Goal: Information Seeking & Learning: Learn about a topic

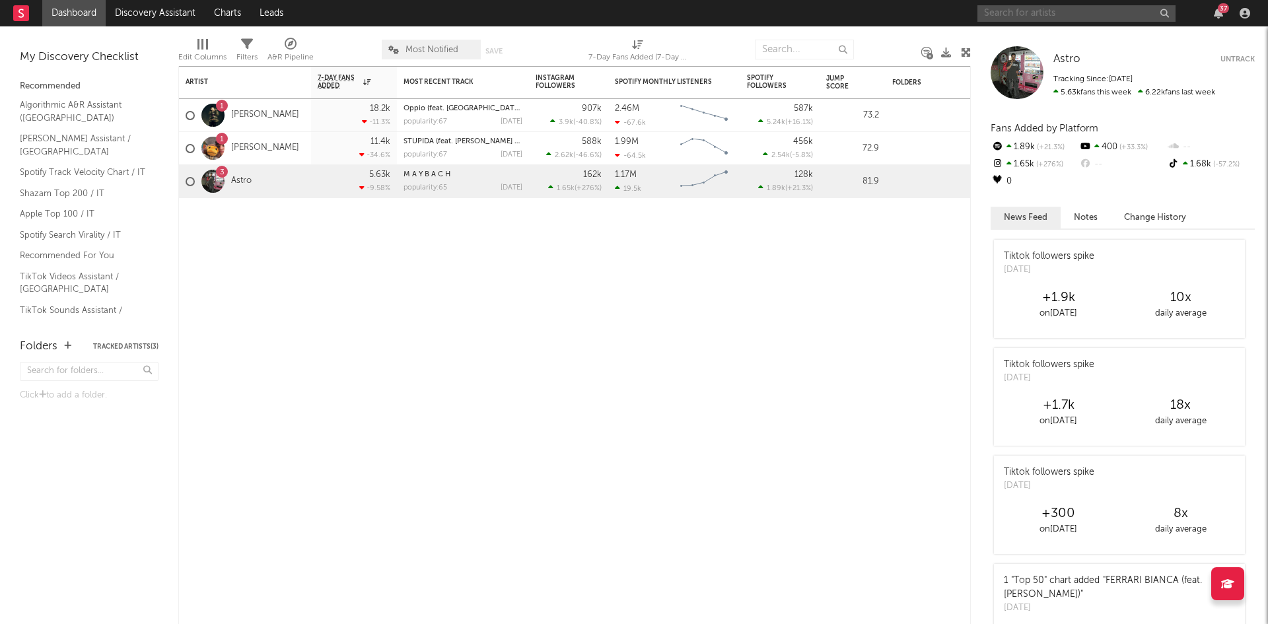
click at [1014, 20] on input "text" at bounding box center [1076, 13] width 198 height 17
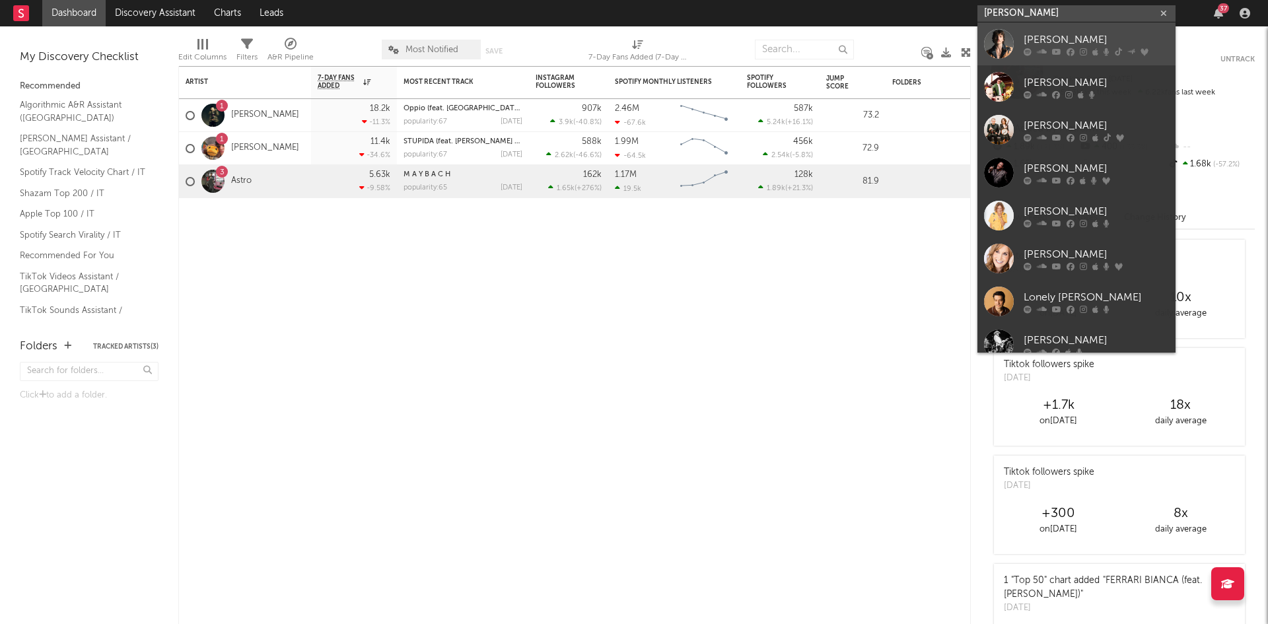
type input "[PERSON_NAME]"
click at [1009, 32] on div at bounding box center [999, 44] width 30 height 30
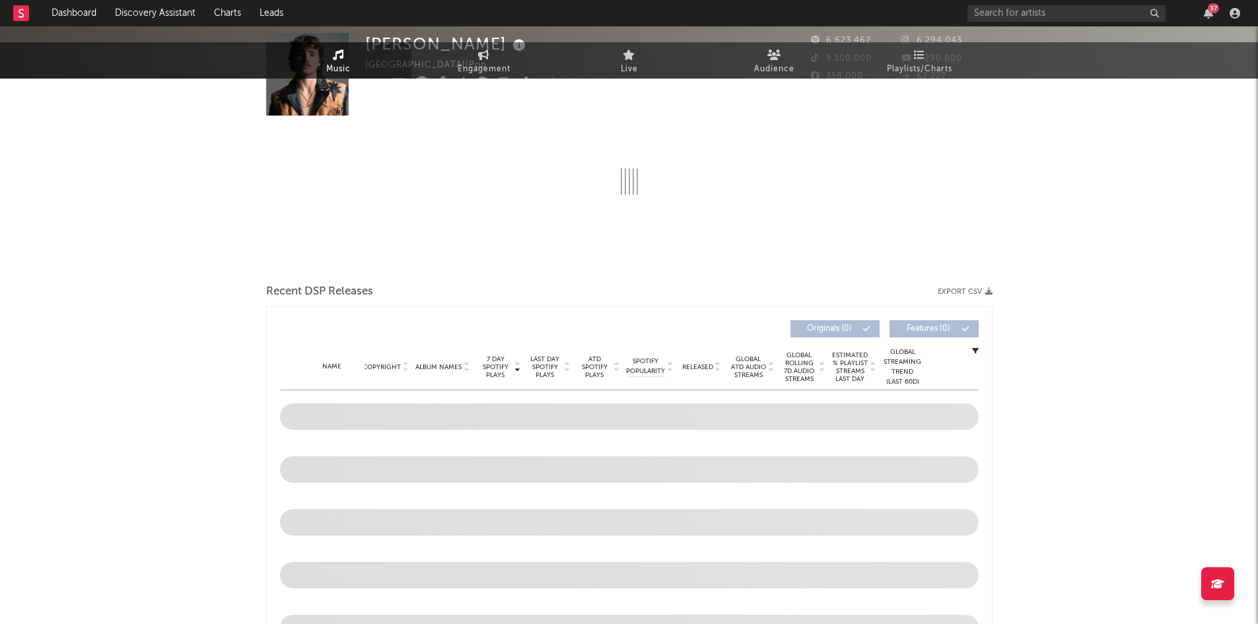
select select "6m"
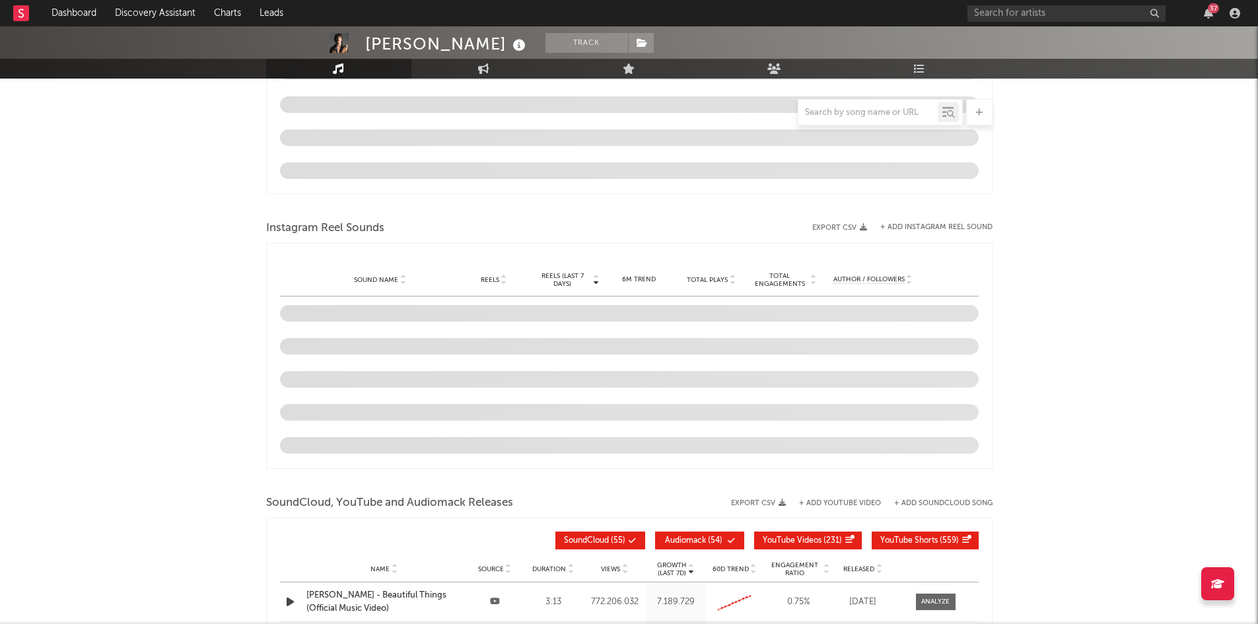
scroll to position [699, 0]
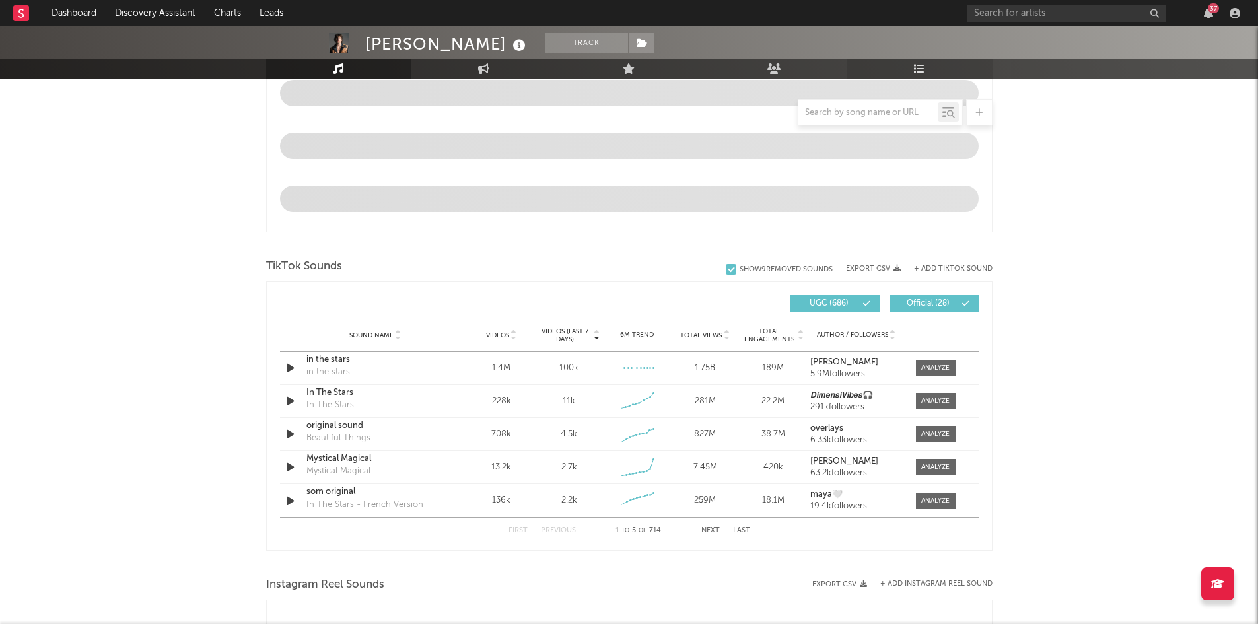
click at [920, 65] on icon at bounding box center [919, 68] width 11 height 11
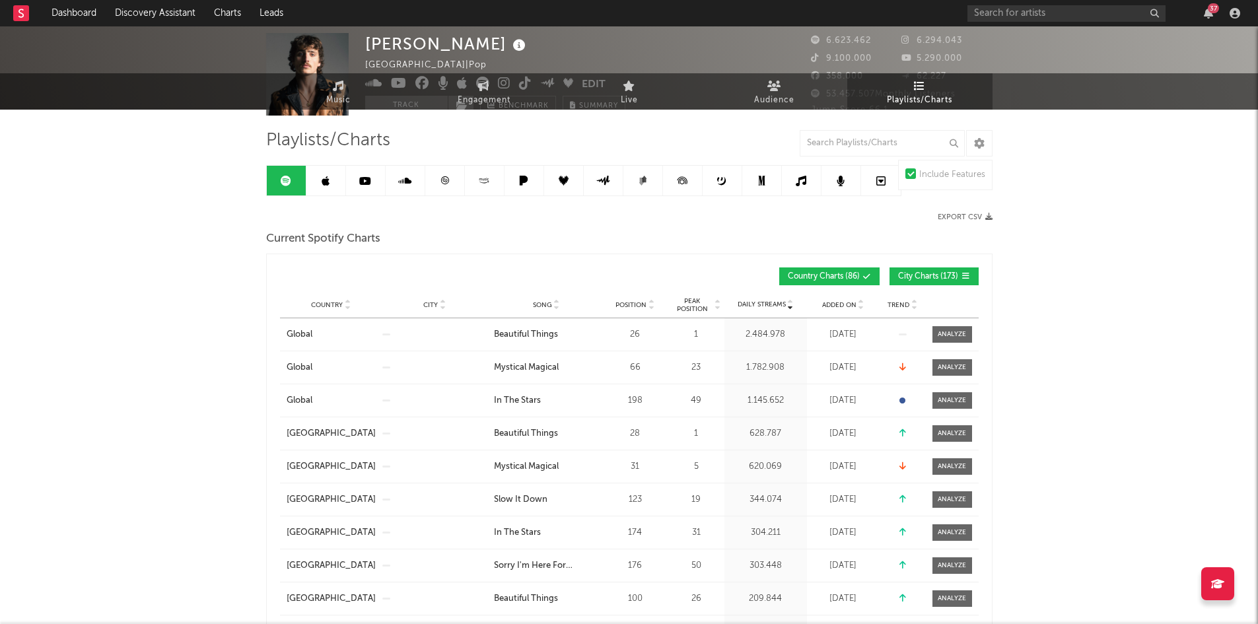
scroll to position [132, 0]
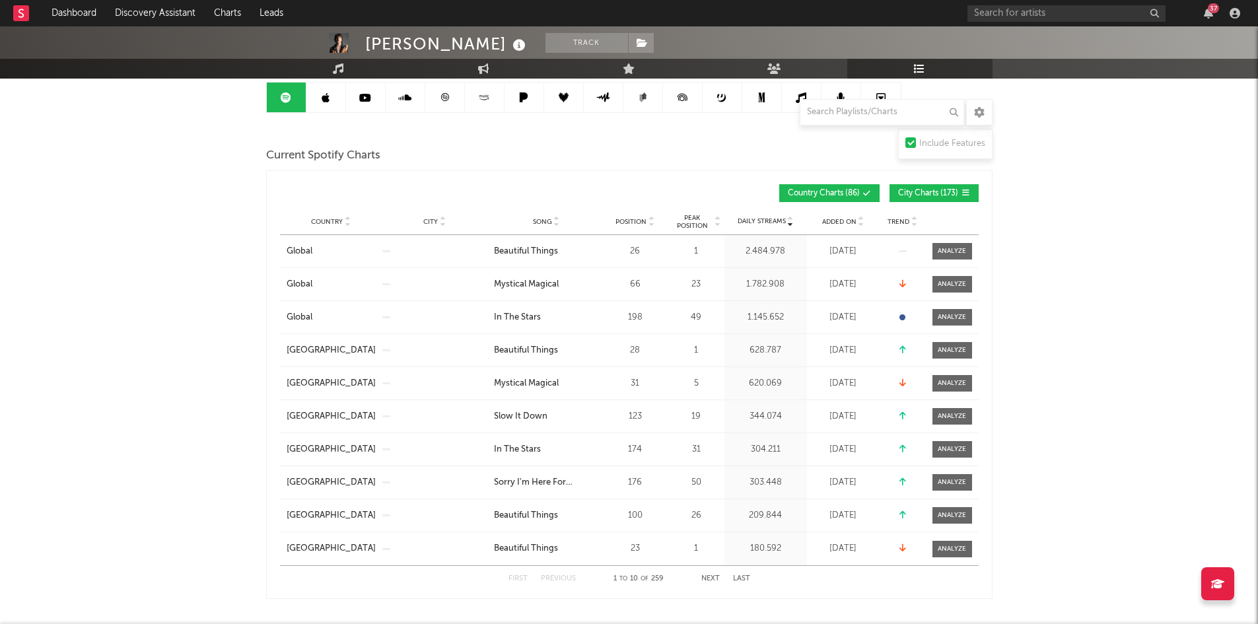
click at [950, 192] on span "City Charts ( 173 )" at bounding box center [928, 194] width 61 height 8
click at [345, 215] on div "Country City Song Position Peak Position Estimated Daily Streams Playlist Follo…" at bounding box center [629, 222] width 699 height 26
click at [338, 220] on span "Country" at bounding box center [327, 222] width 32 height 8
click at [875, 188] on button "Country Charts ( 86 )" at bounding box center [829, 193] width 100 height 18
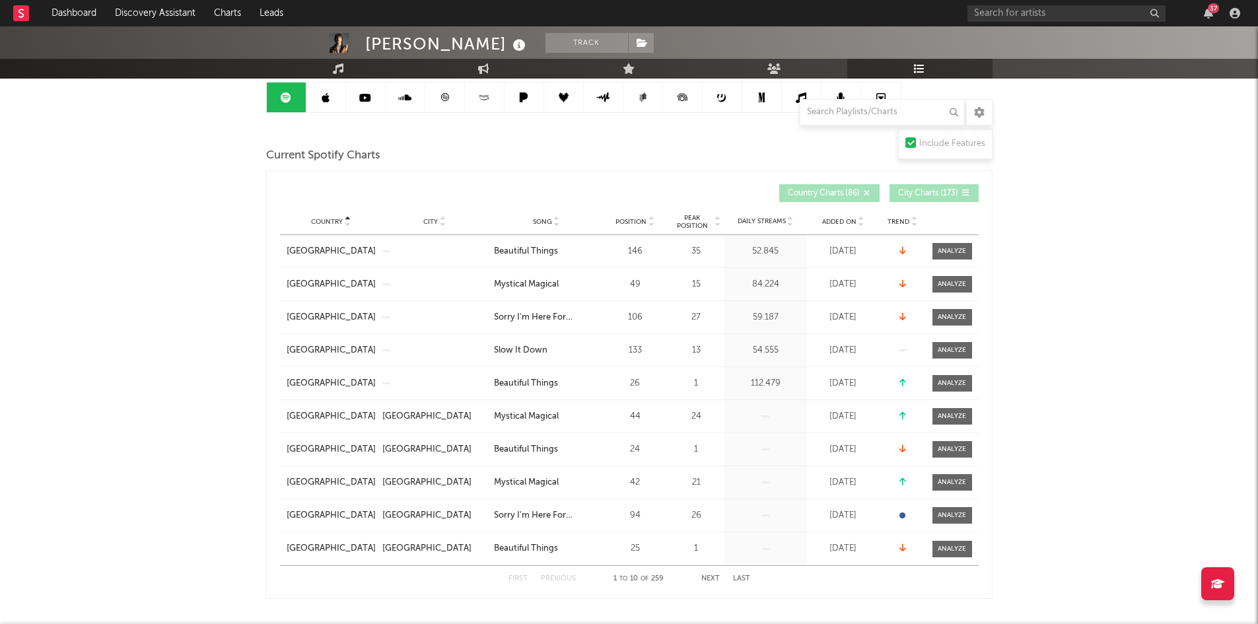
click at [843, 186] on button "Country Charts ( 86 )" at bounding box center [829, 193] width 100 height 18
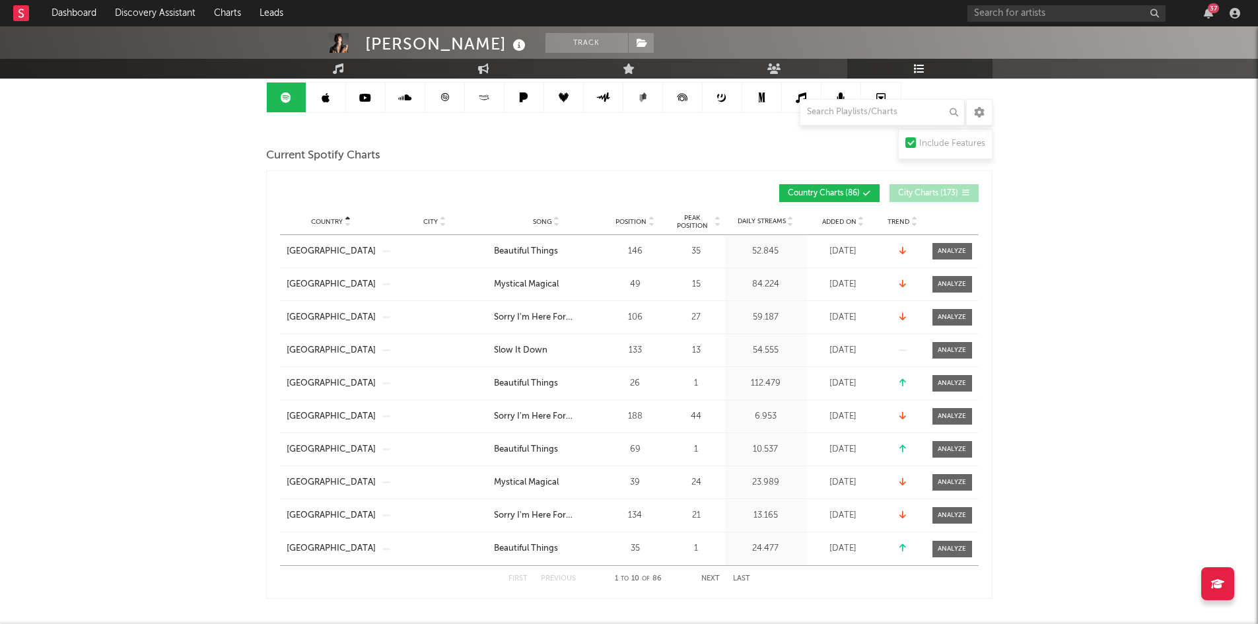
click at [864, 191] on icon at bounding box center [867, 194] width 8 height 8
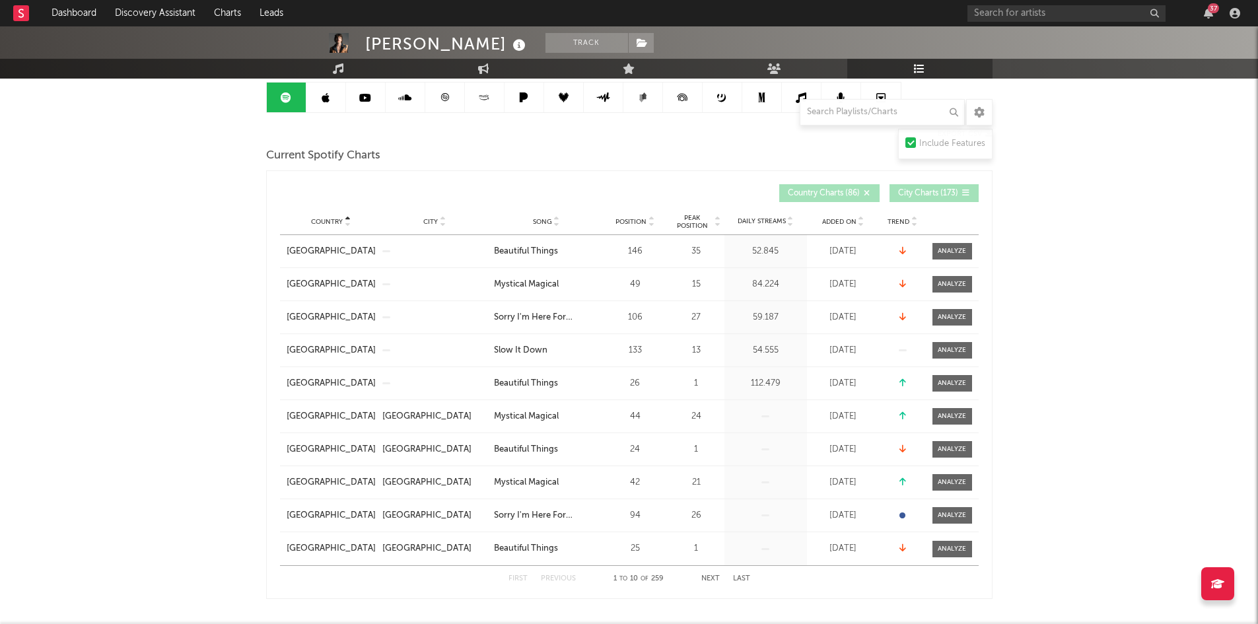
click at [864, 192] on icon at bounding box center [867, 194] width 8 height 8
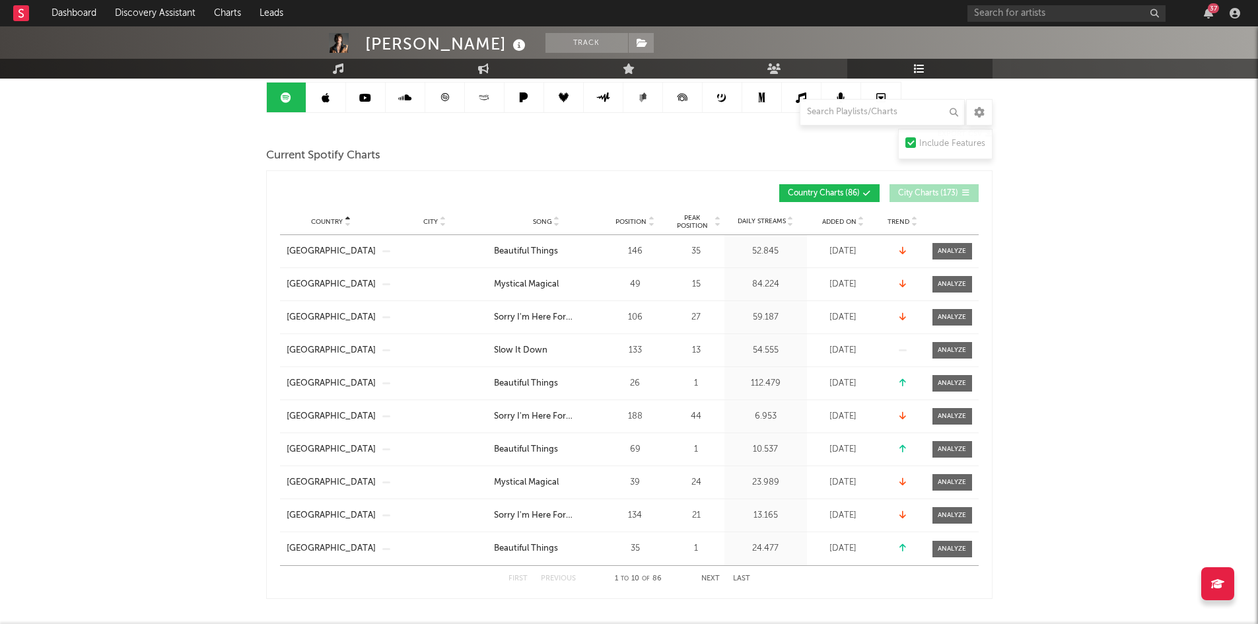
click at [851, 190] on span "Country Charts ( 86 )" at bounding box center [824, 194] width 72 height 8
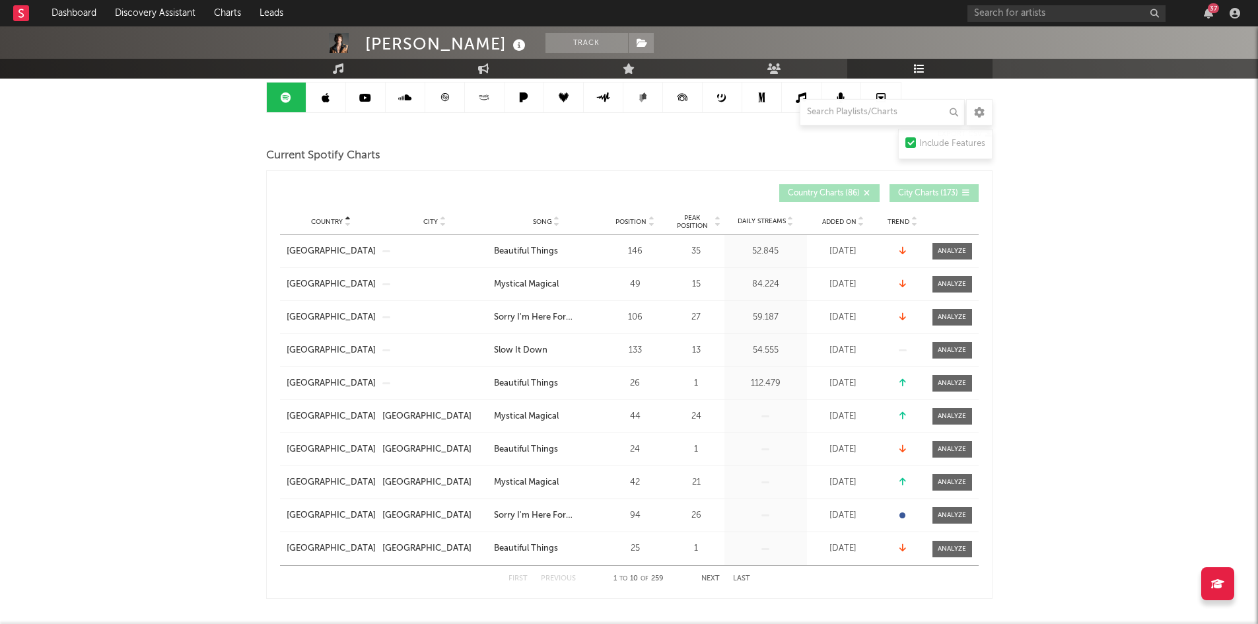
click at [851, 190] on span "Country Charts ( 86 )" at bounding box center [824, 194] width 72 height 8
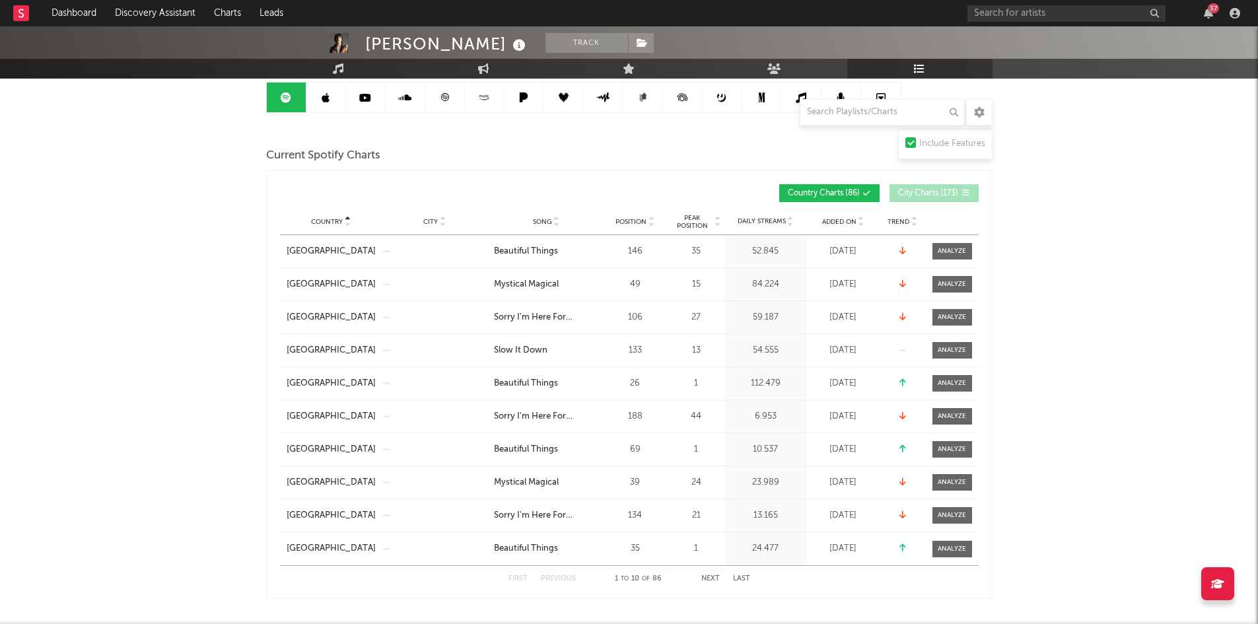
click at [814, 186] on button "Country Charts ( 86 )" at bounding box center [829, 193] width 100 height 18
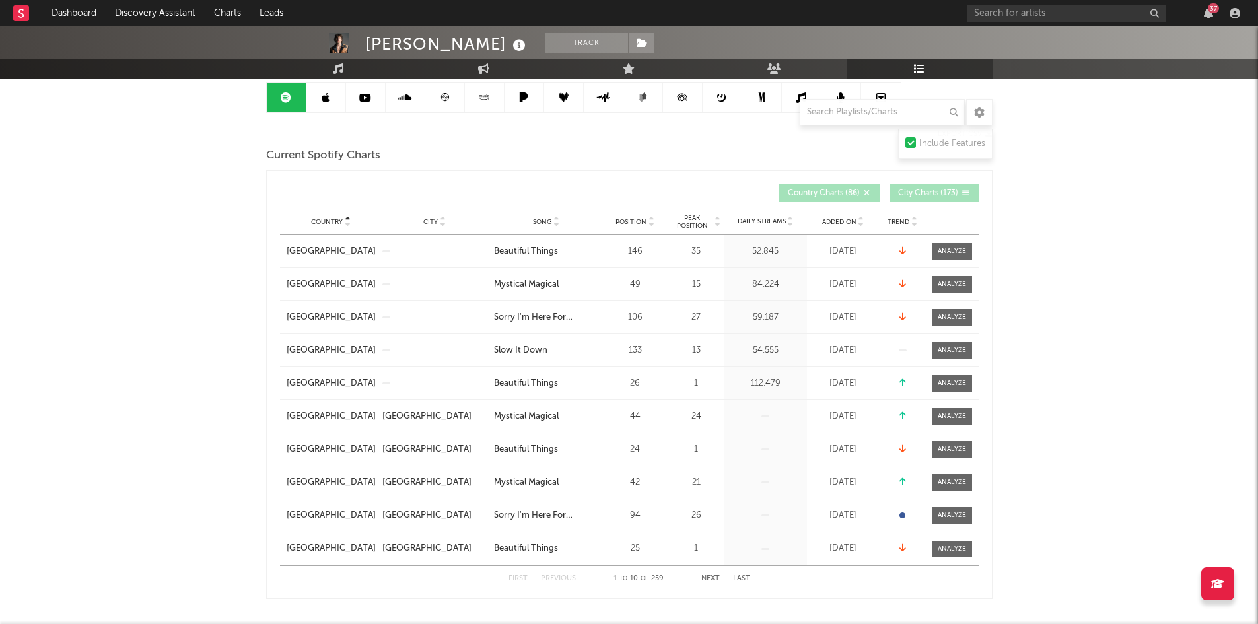
click at [820, 195] on span "Country Charts ( 86 )" at bounding box center [824, 194] width 72 height 8
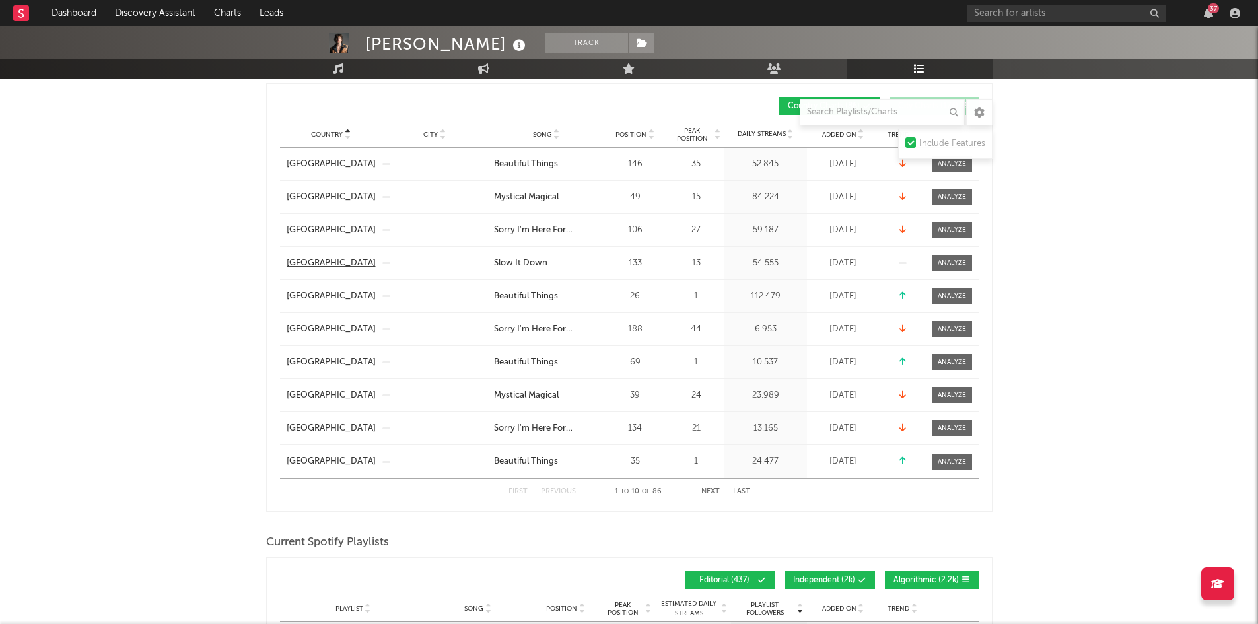
scroll to position [396, 0]
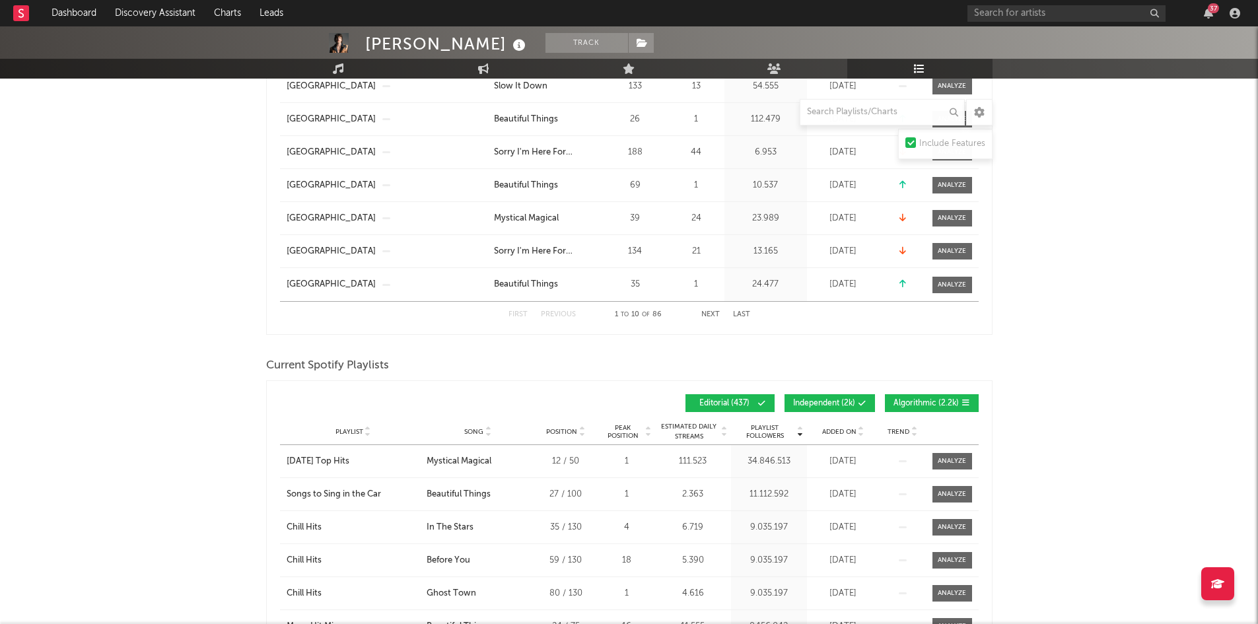
click at [717, 315] on button "Next" at bounding box center [710, 314] width 18 height 7
click at [707, 315] on button "Next" at bounding box center [710, 314] width 18 height 7
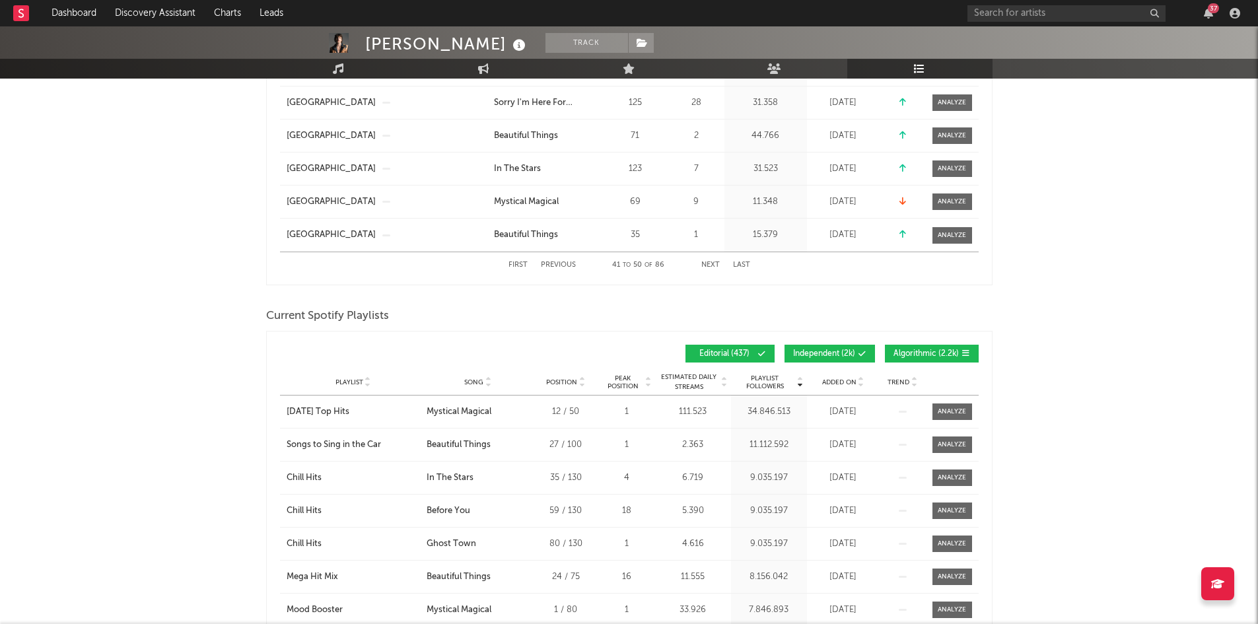
scroll to position [528, 0]
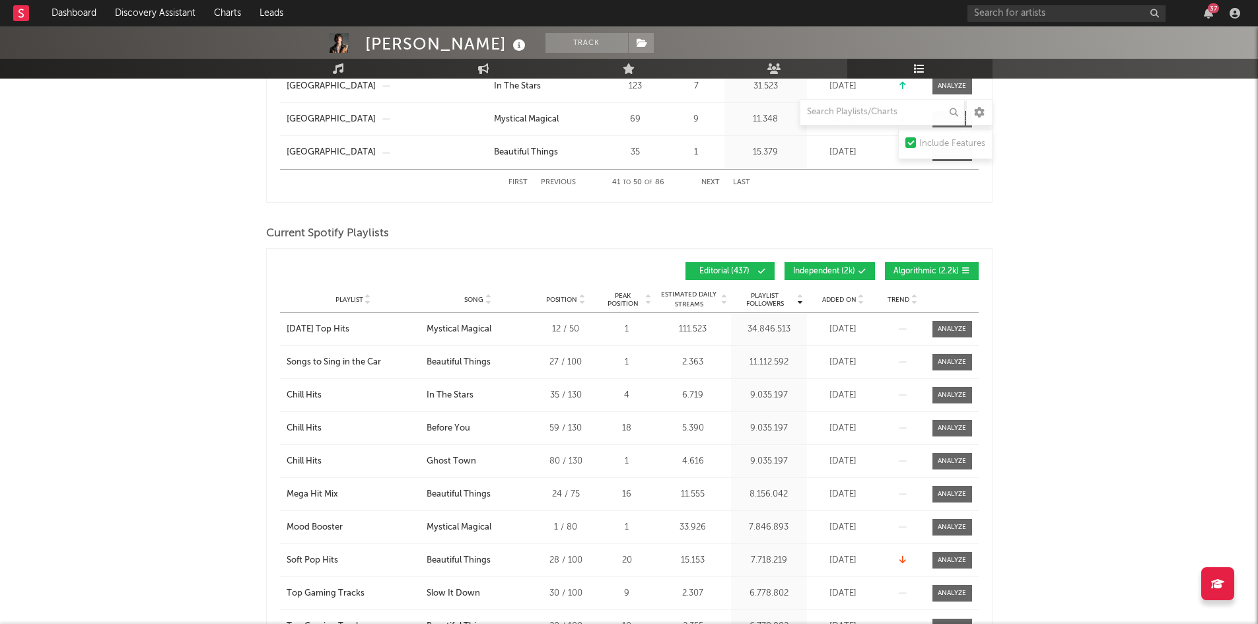
click at [849, 263] on button "Independent ( 2k )" at bounding box center [830, 271] width 90 height 18
click at [913, 275] on button "Algorithmic ( 2.2k )" at bounding box center [932, 271] width 94 height 18
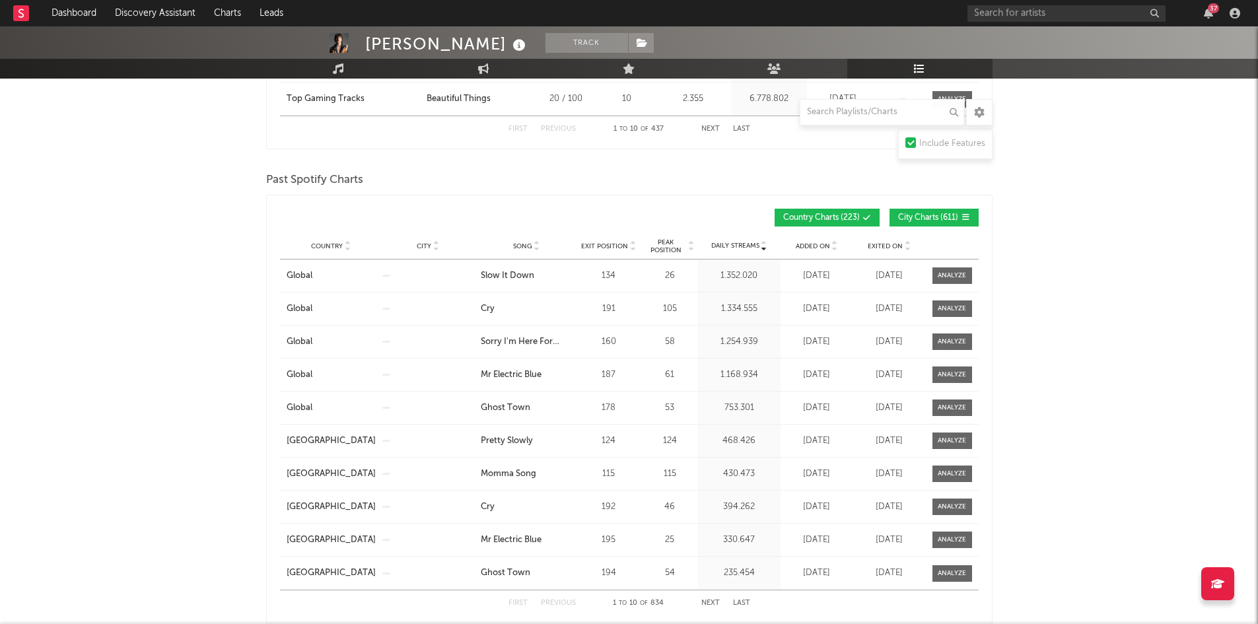
scroll to position [1057, 0]
click at [927, 214] on span "City Charts ( 611 )" at bounding box center [928, 217] width 61 height 8
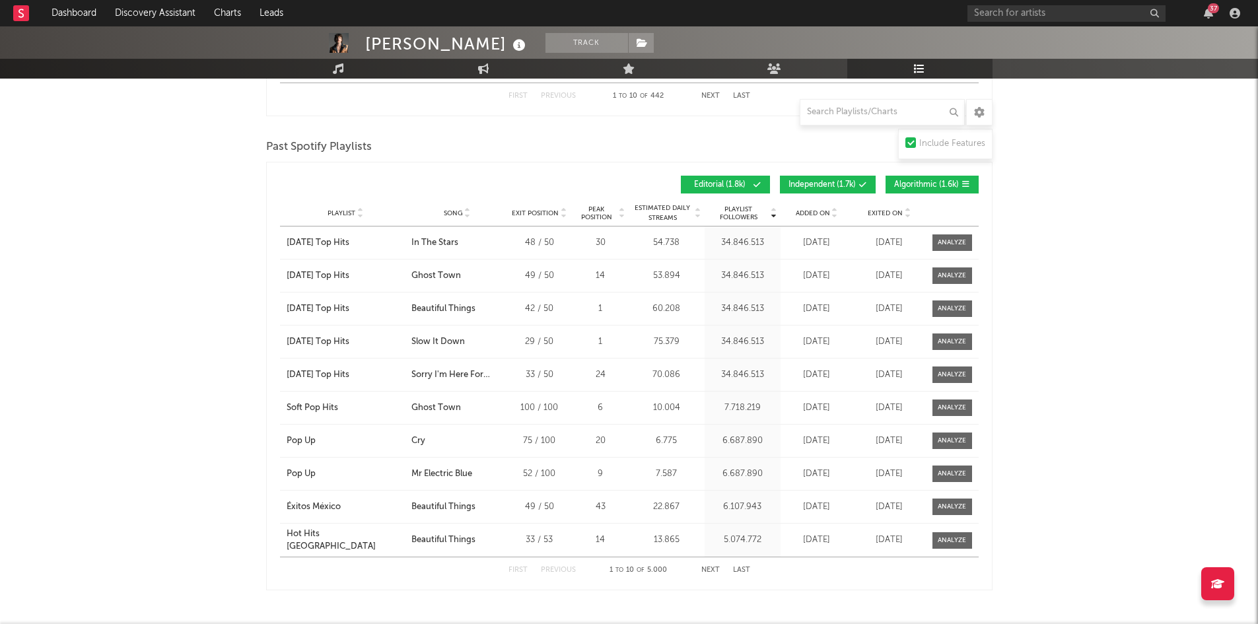
scroll to position [2047, 0]
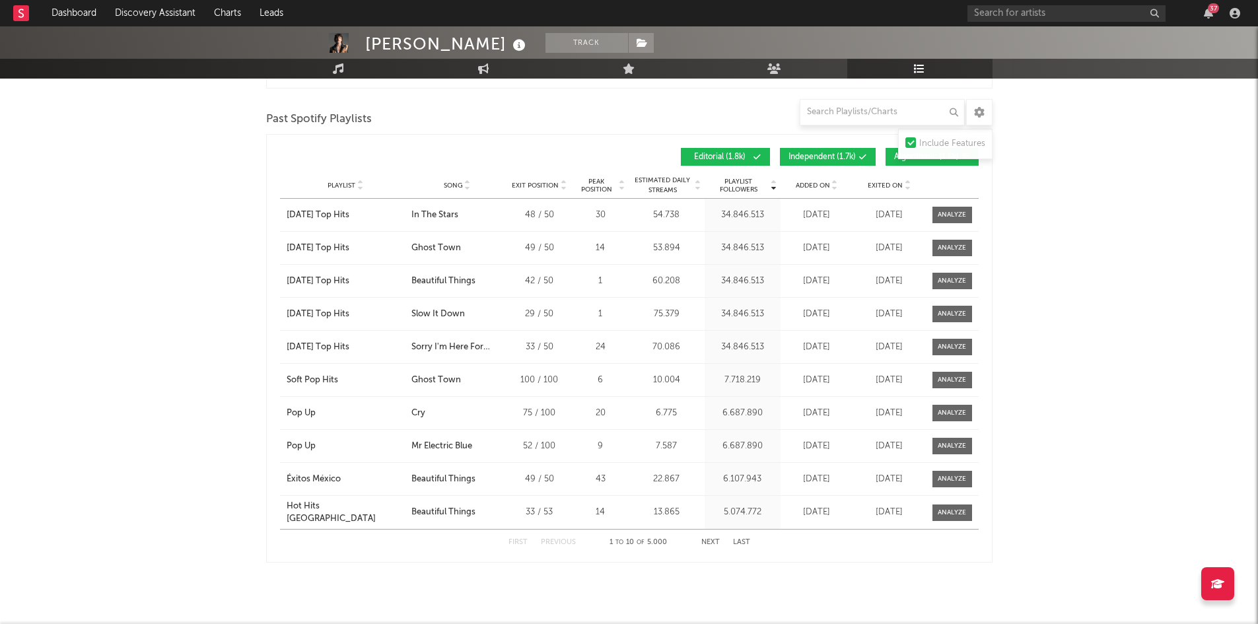
click at [823, 158] on span "Independent ( 1.7k )" at bounding box center [821, 157] width 67 height 8
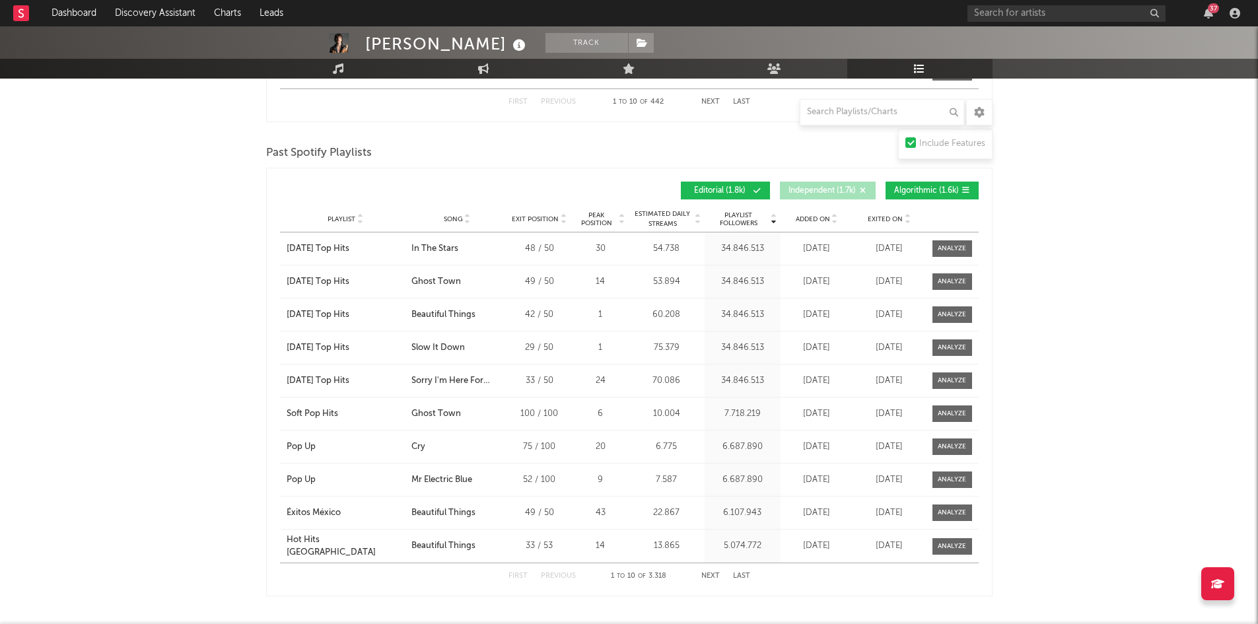
scroll to position [1981, 0]
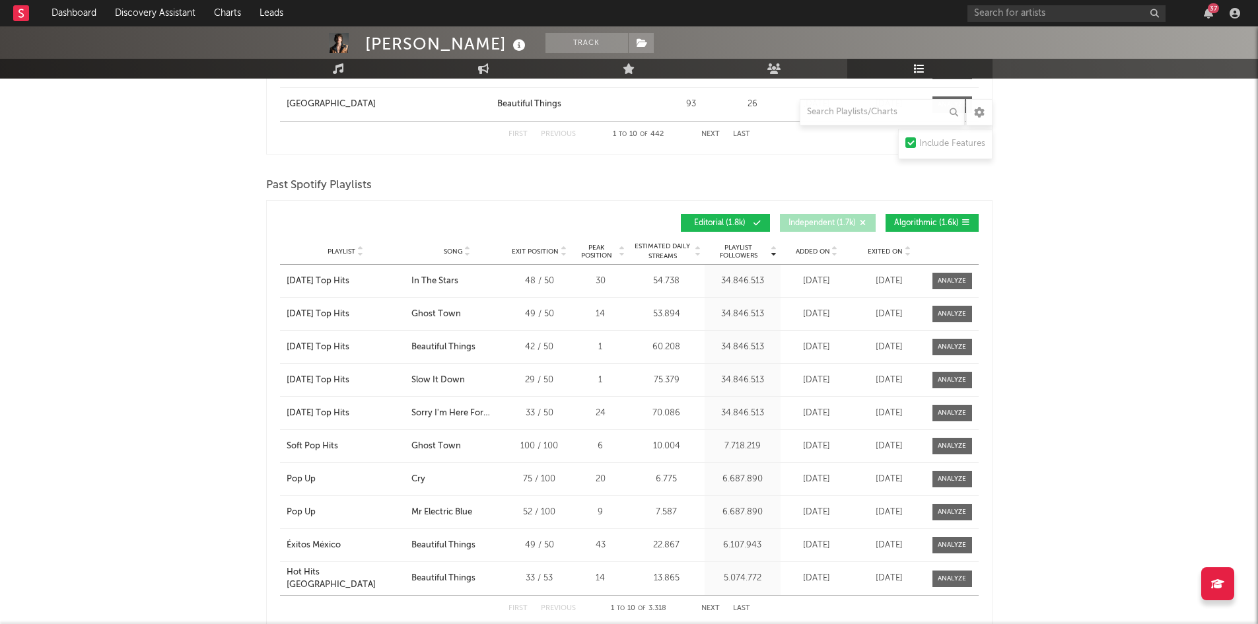
click at [904, 223] on span "Algorithmic ( 1.6k )" at bounding box center [926, 223] width 65 height 8
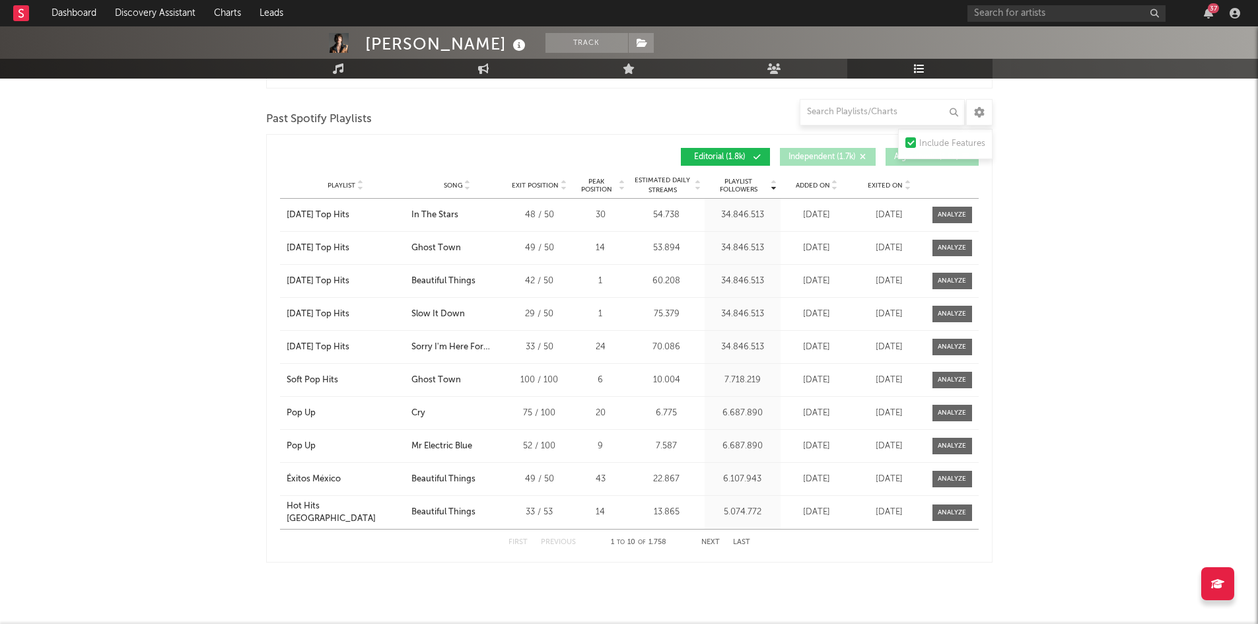
click at [707, 539] on button "Next" at bounding box center [710, 542] width 18 height 7
click at [844, 108] on input "text" at bounding box center [882, 112] width 165 height 26
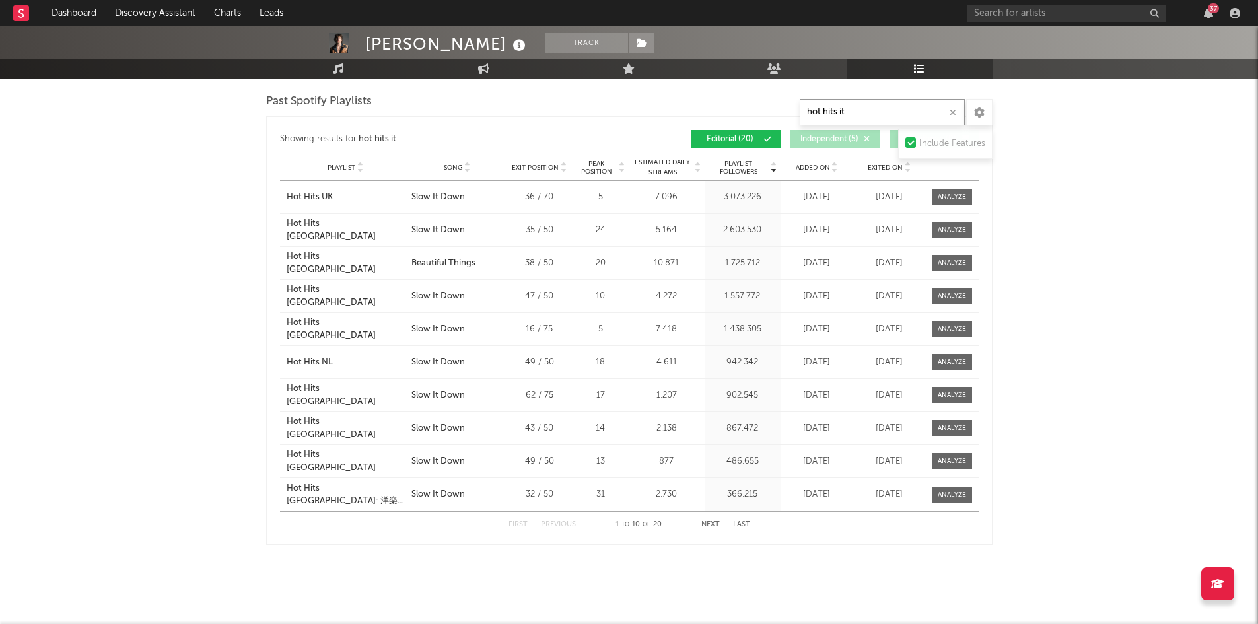
scroll to position [950, 0]
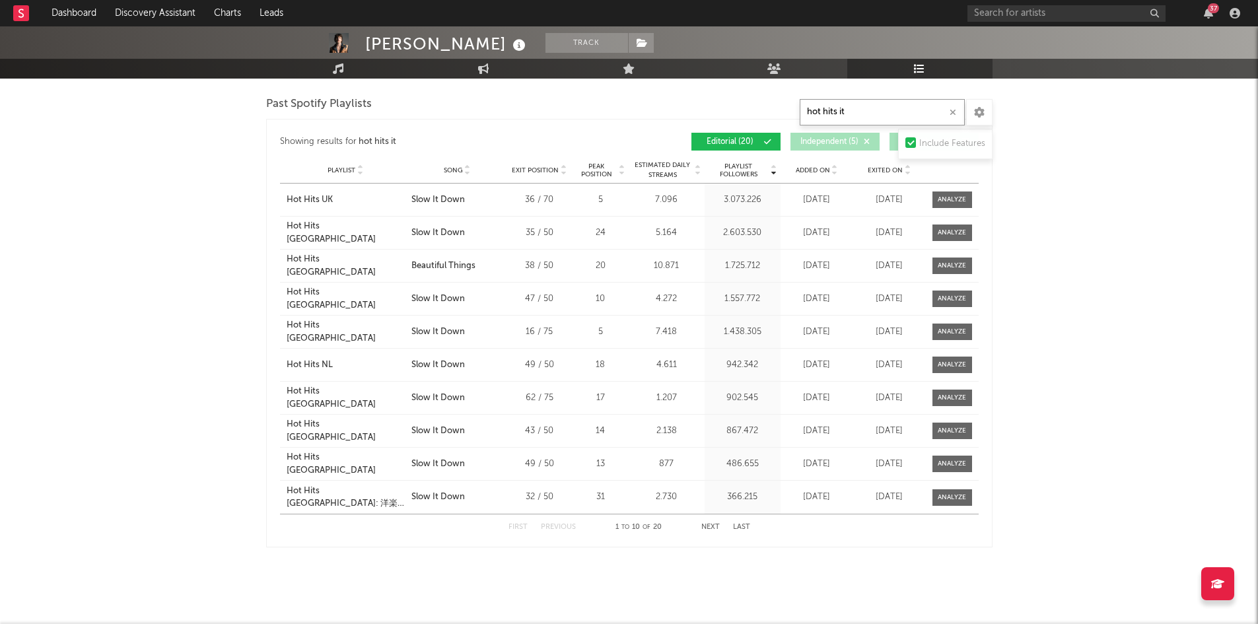
click at [873, 107] on input "hot hits it" at bounding box center [882, 112] width 165 height 26
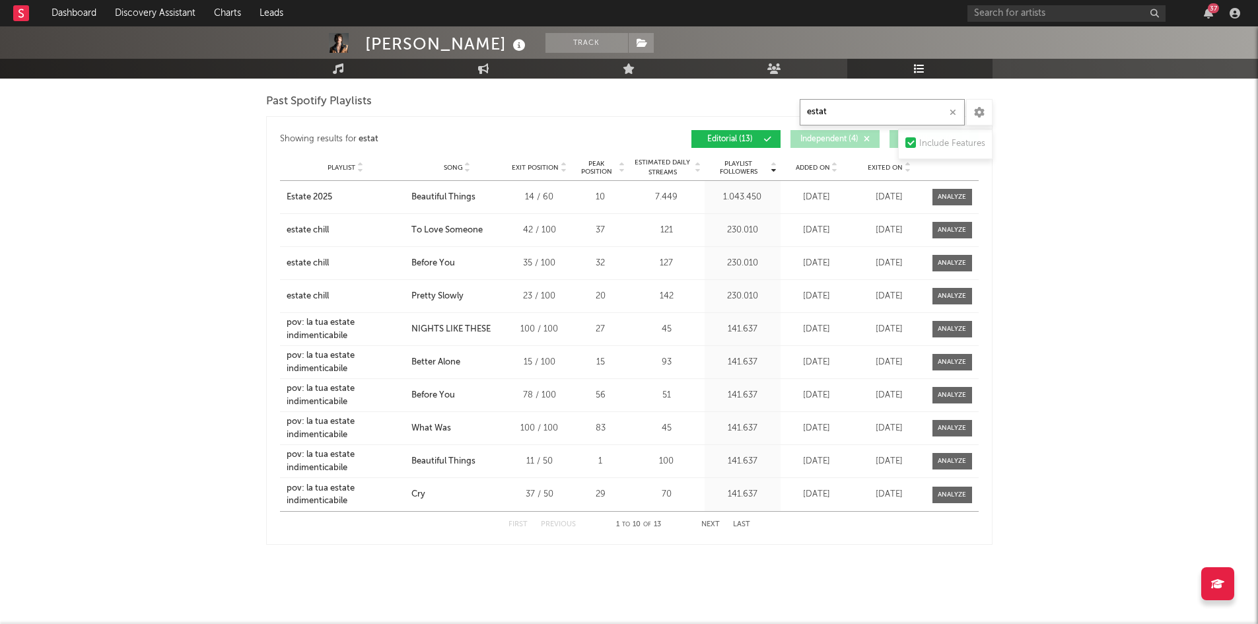
scroll to position [1082, 0]
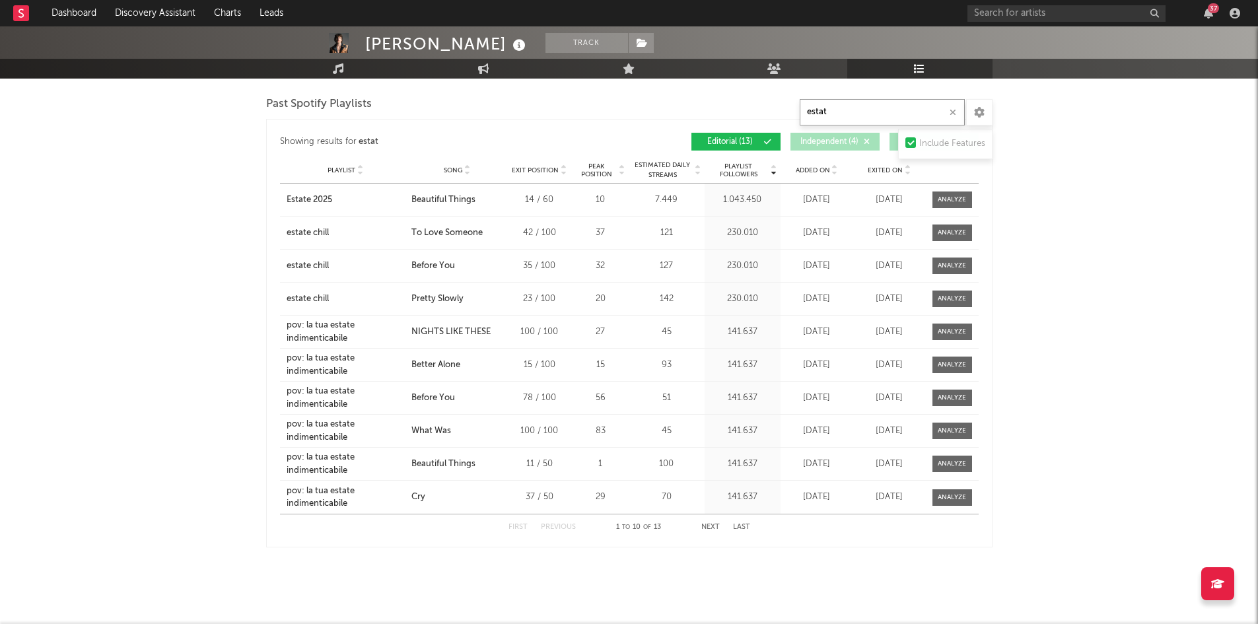
type input "estat"
click at [966, 199] on div at bounding box center [952, 200] width 28 height 10
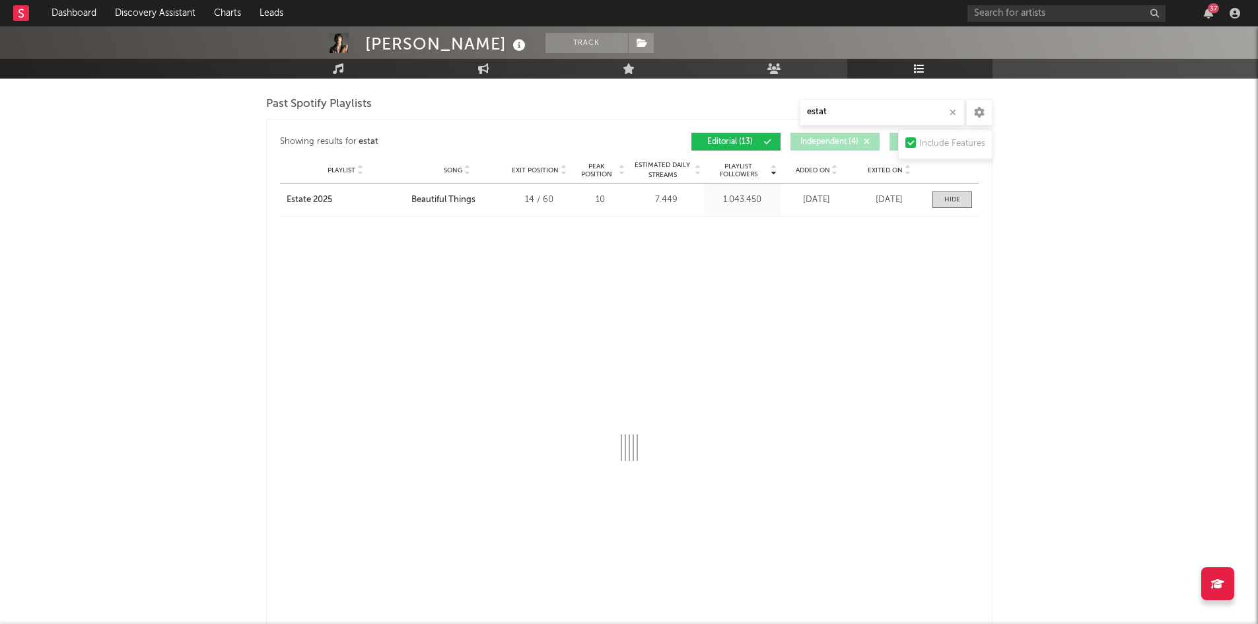
select select "6m"
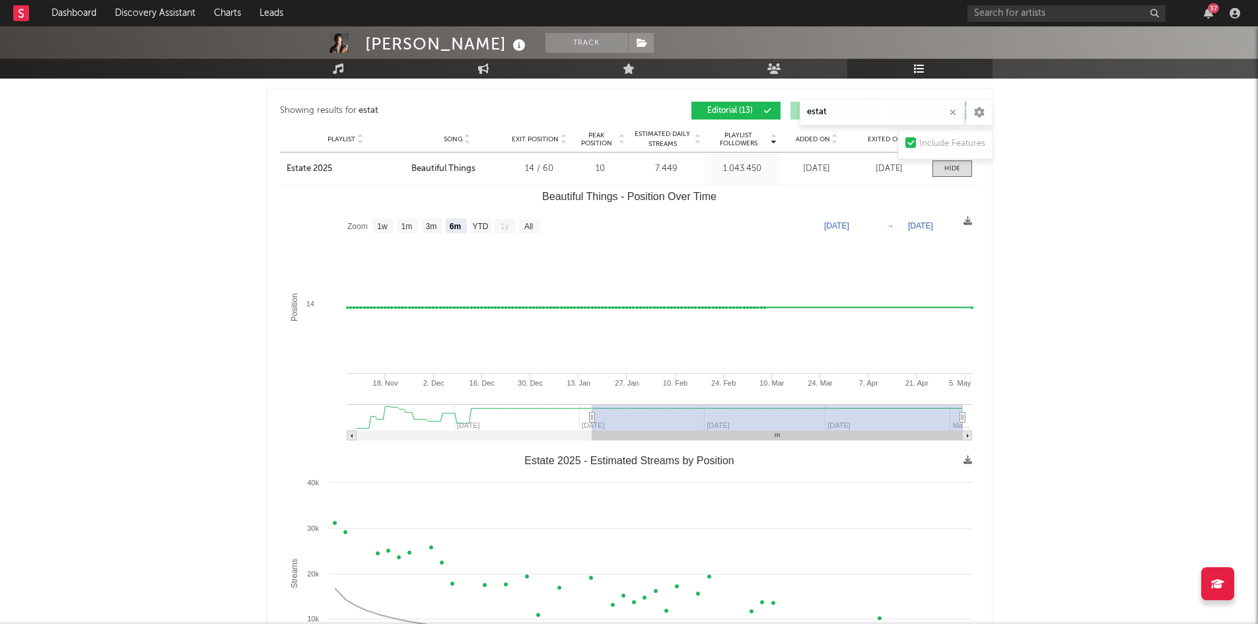
scroll to position [1083, 0]
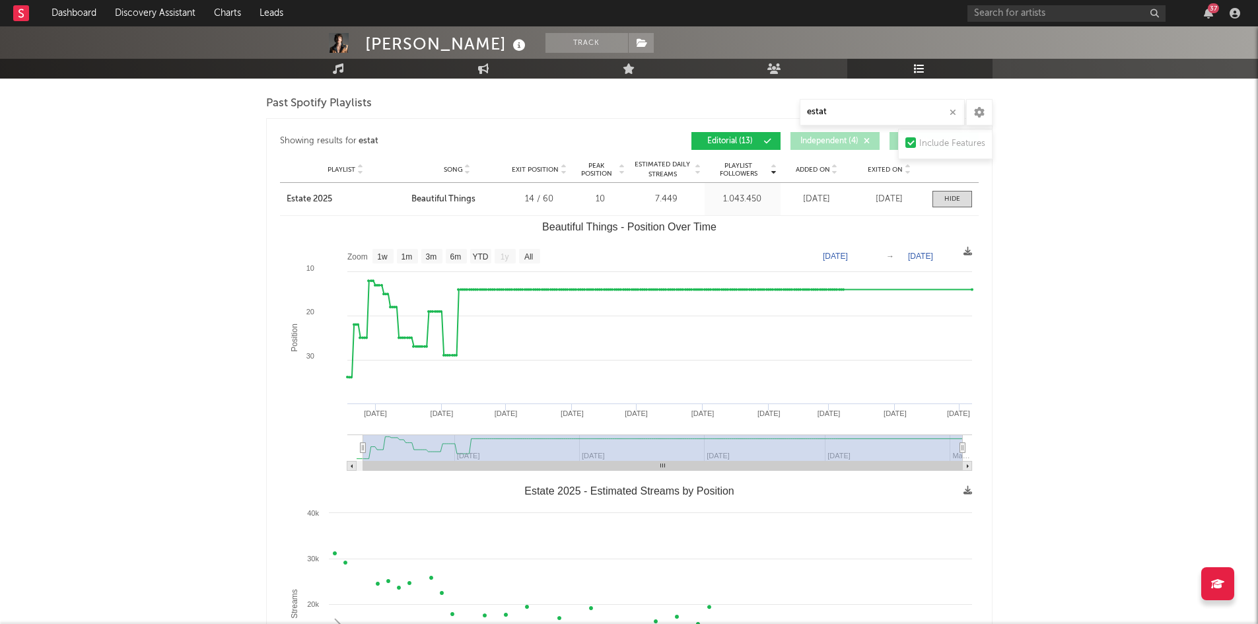
type input "[DATE]"
select select "All"
drag, startPoint x: 592, startPoint y: 445, endPoint x: 214, endPoint y: 448, distance: 378.4
click at [215, 448] on div "[PERSON_NAME] Track [GEOGRAPHIC_DATA] | Pop Edit Track Benchmark Summary 6.623.…" at bounding box center [629, 49] width 1258 height 2212
click at [1146, 293] on div "[PERSON_NAME] Track [GEOGRAPHIC_DATA] | Pop Edit Track Benchmark Summary 6.623.…" at bounding box center [629, 49] width 1258 height 2212
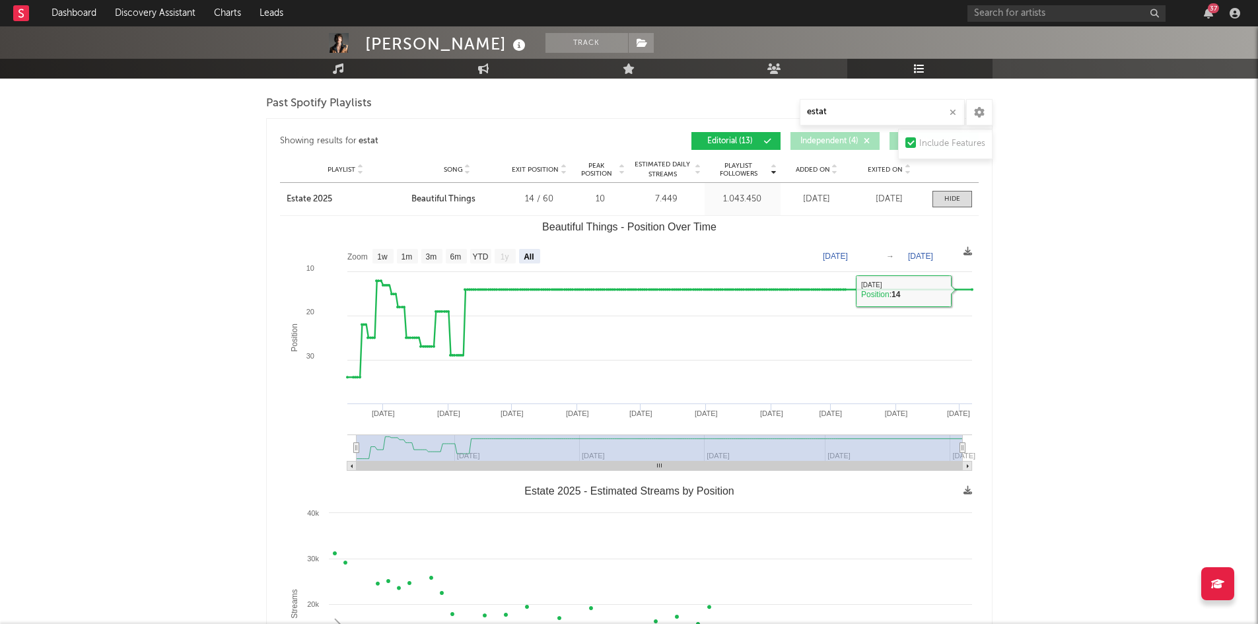
click at [1120, 329] on div "[PERSON_NAME] Track [GEOGRAPHIC_DATA] | Pop Edit Track Benchmark Summary 6.623.…" at bounding box center [629, 49] width 1258 height 2212
click at [353, 462] on rect "Beautiful Things - Position Over Time" at bounding box center [351, 466] width 9 height 9
